Goal: Transaction & Acquisition: Purchase product/service

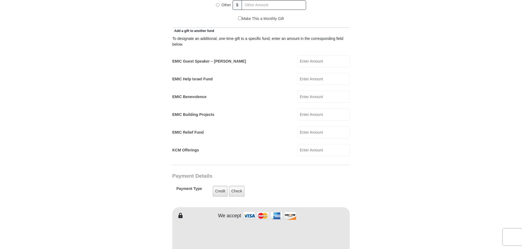
scroll to position [300, 0]
click at [308, 91] on input "EMIC Benevolence" at bounding box center [324, 97] width 52 height 12
type input "20"
click at [307, 145] on input "KCM Offerings" at bounding box center [324, 150] width 52 height 12
type input "20"
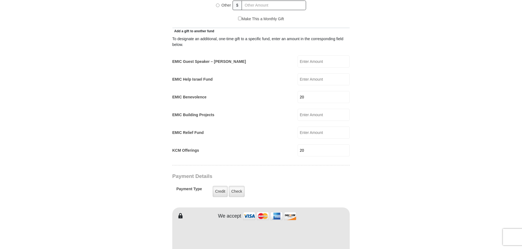
click at [374, 147] on form "Eagle Mountain International Church Online Giving Because of gifts like yours, …" at bounding box center [260, 138] width 311 height 835
type input "Thomas"
type input "Koshi"
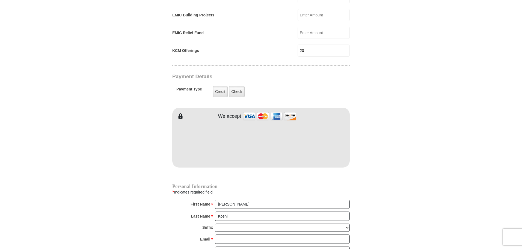
scroll to position [410, 0]
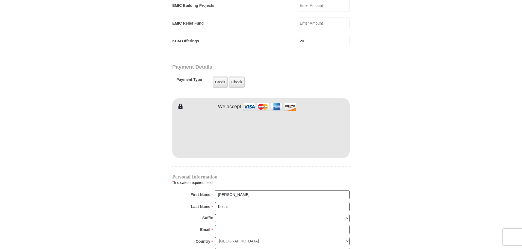
click at [384, 146] on form "Eagle Mountain International Church Online Giving Because of gifts like yours, …" at bounding box center [260, 29] width 311 height 835
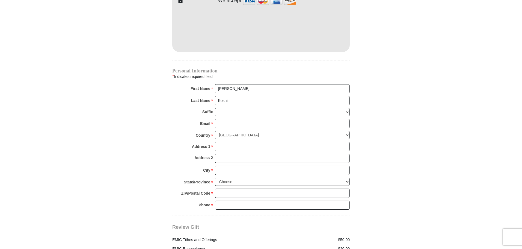
scroll to position [519, 0]
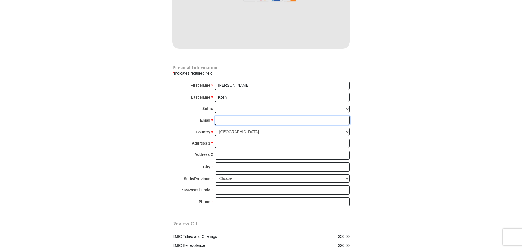
click at [223, 116] on input "Email *" at bounding box center [282, 120] width 135 height 9
type input "TOMSKOSHI@GMAIL.COM"
type input "375 HARBOUR COVE DR APT 241"
type input "SPARKS"
select select "NV"
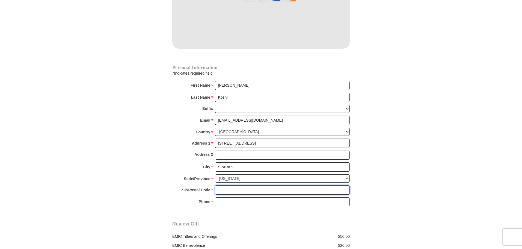
type input "89434"
type input "7753860005"
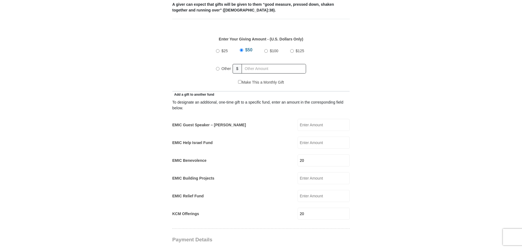
scroll to position [109, 0]
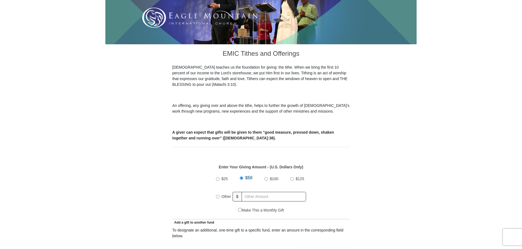
click at [216, 195] on input "Other" at bounding box center [218, 197] width 4 height 4
radio input "true"
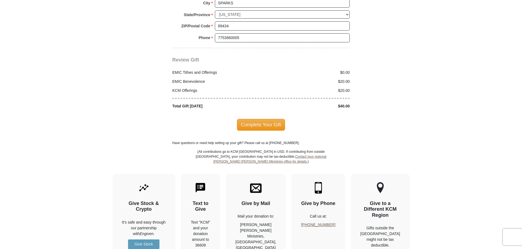
scroll to position [710, 0]
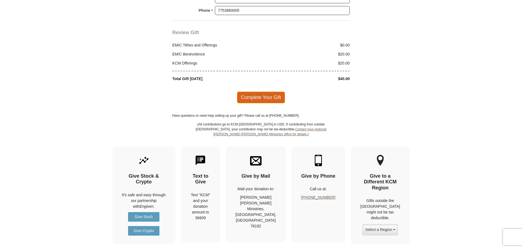
click at [256, 96] on span "Complete Your Gift" at bounding box center [261, 97] width 48 height 11
